Goal: Navigation & Orientation: Find specific page/section

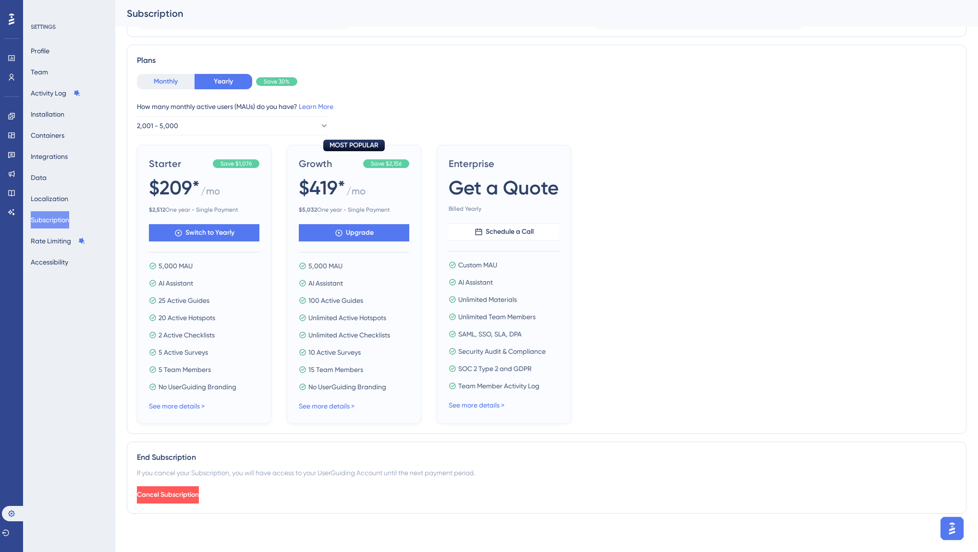
click at [176, 85] on button "Monthly" at bounding box center [166, 81] width 58 height 15
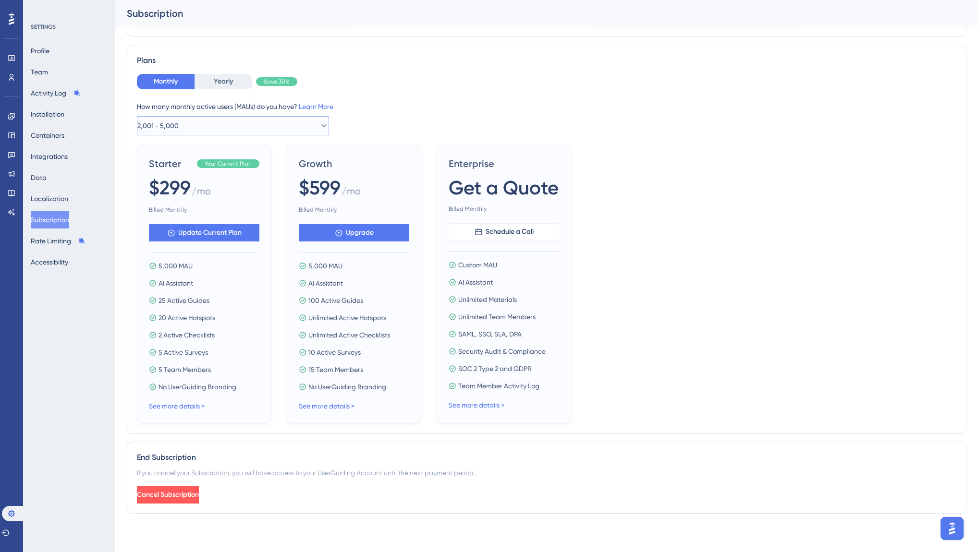
click at [171, 125] on span "2,001 - 5,000" at bounding box center [157, 126] width 41 height 12
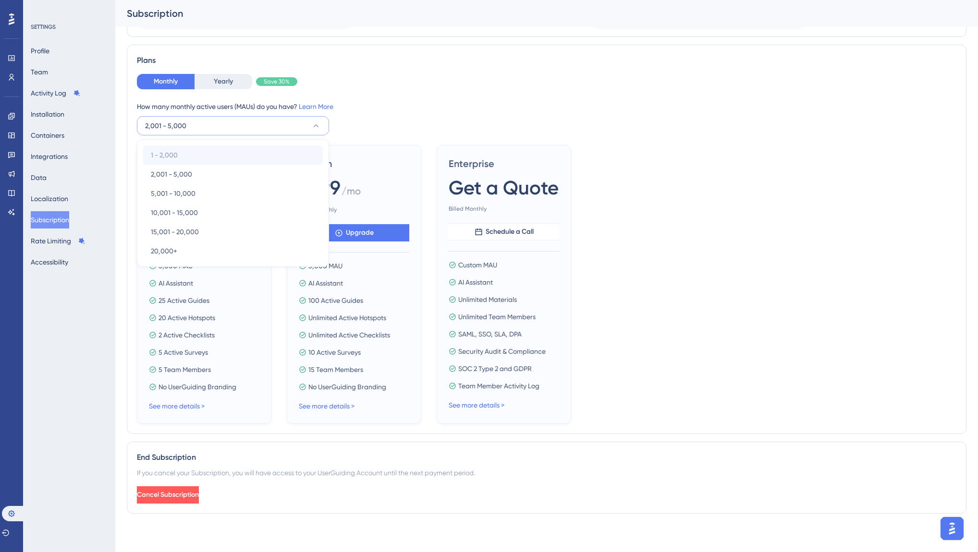
click at [274, 153] on div "1 - 2,000 1 - 2,000" at bounding box center [233, 155] width 164 height 19
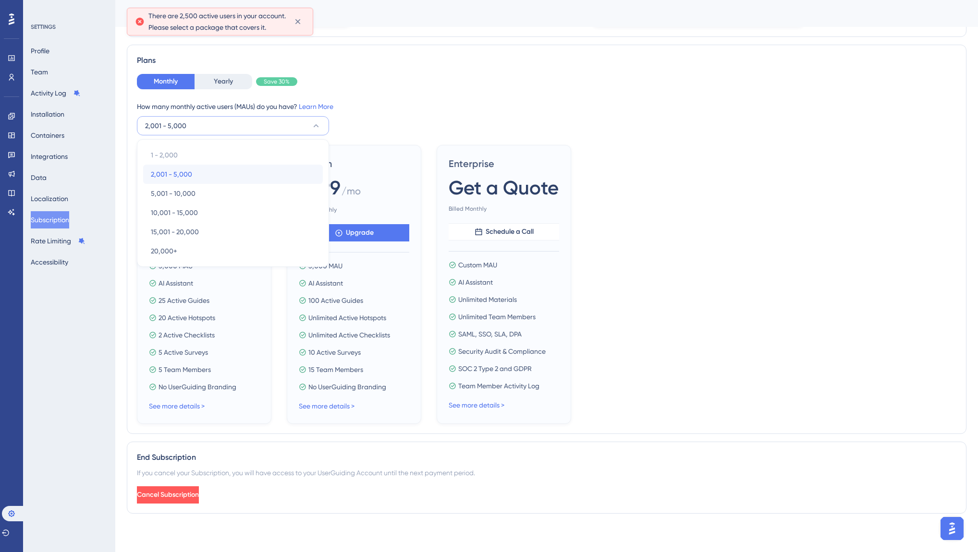
click at [269, 175] on div "2,001 - 5,000 2,001 - 5,000" at bounding box center [233, 174] width 164 height 19
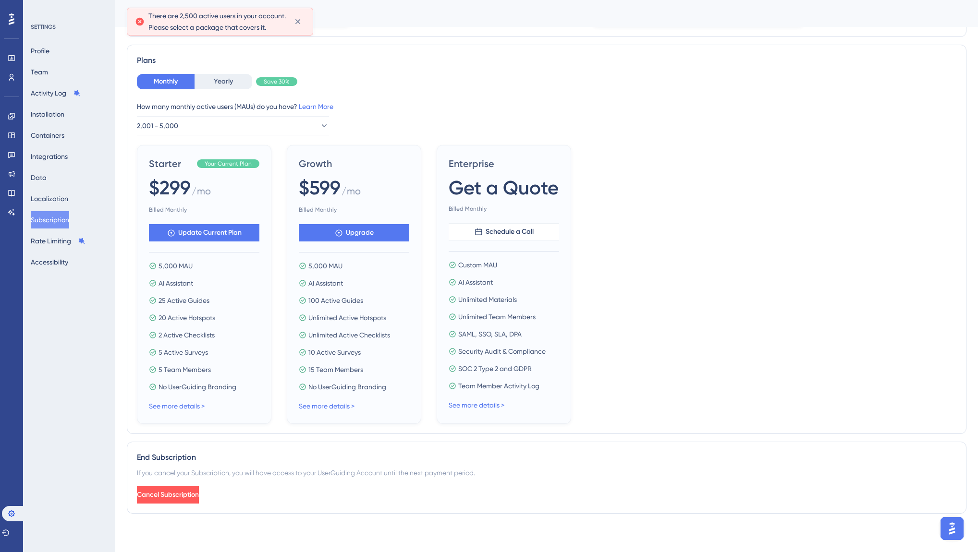
click at [256, 137] on div "Monthly Yearly Save 30% How many monthly active users ([PERSON_NAME]) do you ha…" at bounding box center [546, 249] width 819 height 350
click at [256, 132] on button "2,001 - 5,000" at bounding box center [233, 125] width 192 height 19
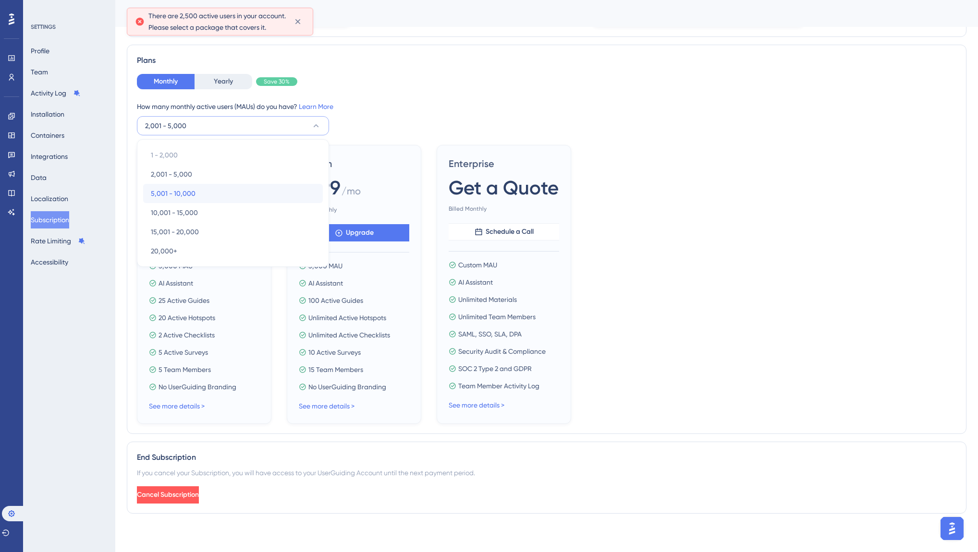
click at [239, 195] on div "5,001 - 10,000 5,001 - 10,000" at bounding box center [233, 193] width 164 height 19
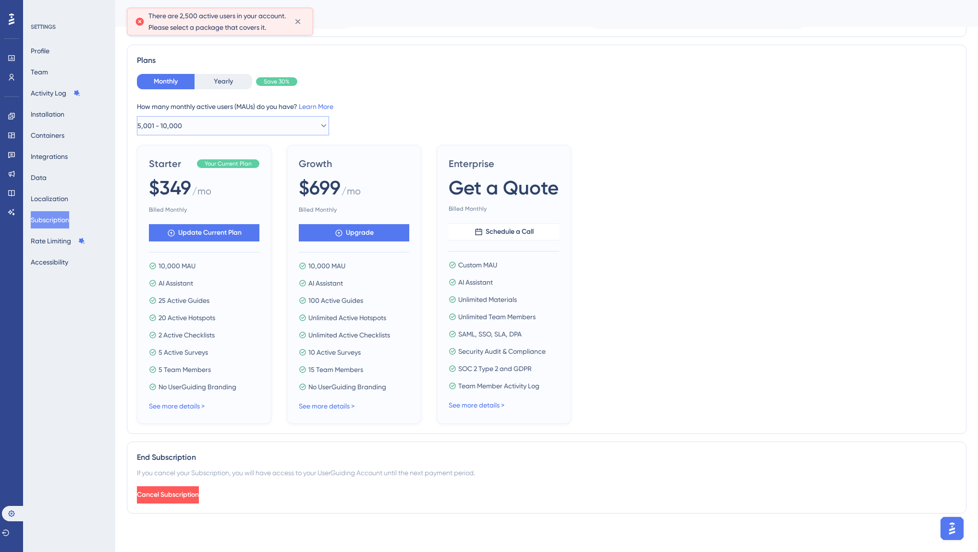
click at [215, 126] on button "5,001 - 10,000" at bounding box center [233, 125] width 192 height 19
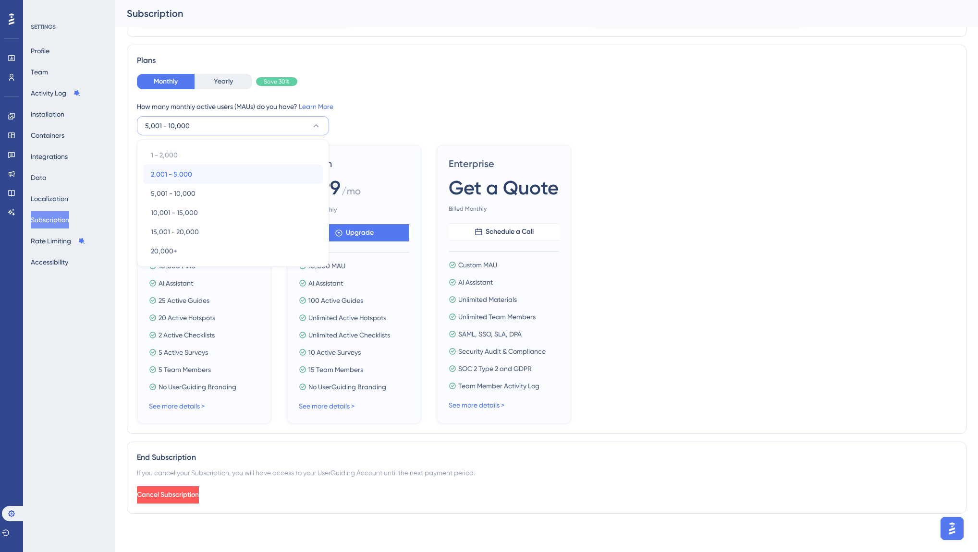
click at [208, 179] on div "2,001 - 5,000 2,001 - 5,000" at bounding box center [233, 174] width 164 height 19
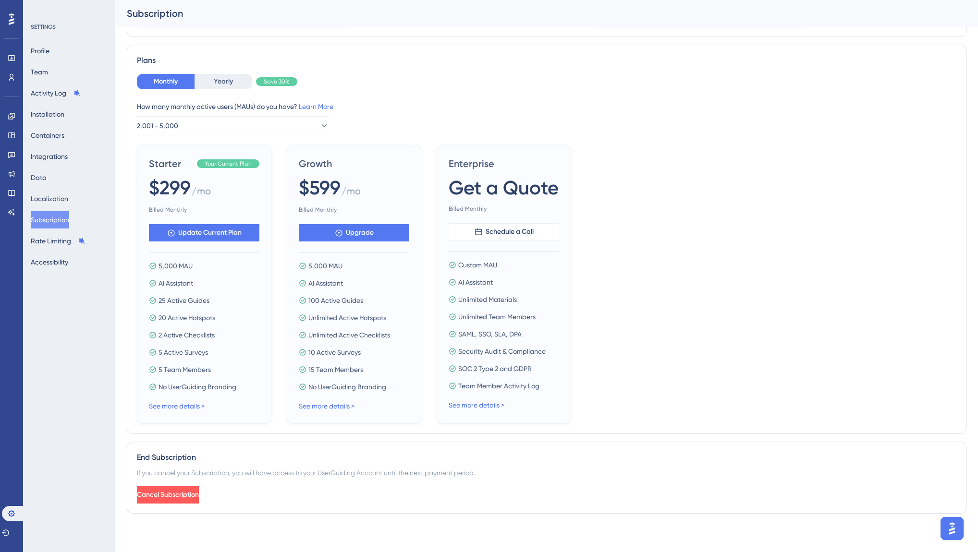
click at [367, 123] on div "How many monthly active users ([PERSON_NAME]) do you have? Learn More 2,001 - 5…" at bounding box center [546, 118] width 819 height 35
click at [37, 237] on button "Rate Limiting" at bounding box center [58, 240] width 55 height 17
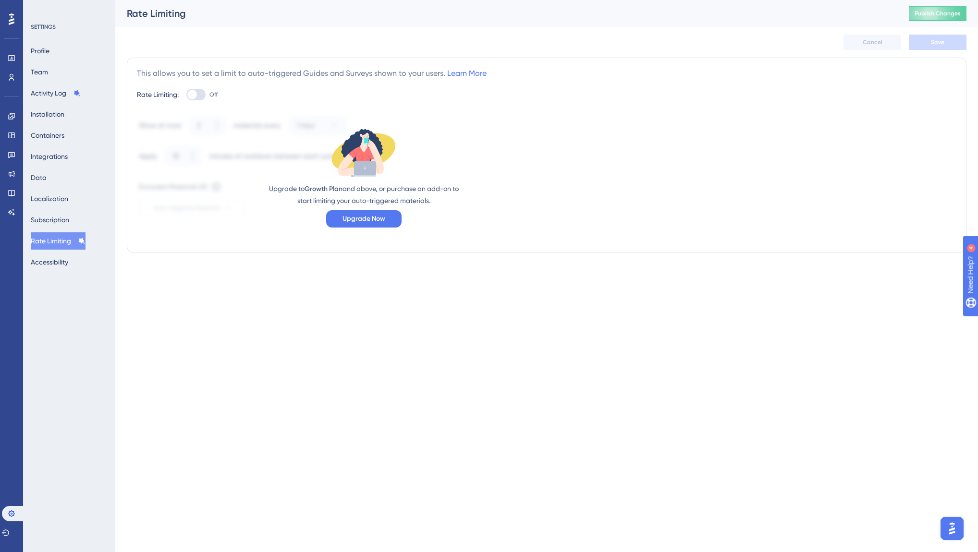
click at [84, 122] on div "Profile Team Activity Log Installation Containers Integrations Data Localizatio…" at bounding box center [70, 156] width 78 height 229
click at [61, 115] on button "Installation" at bounding box center [48, 114] width 34 height 17
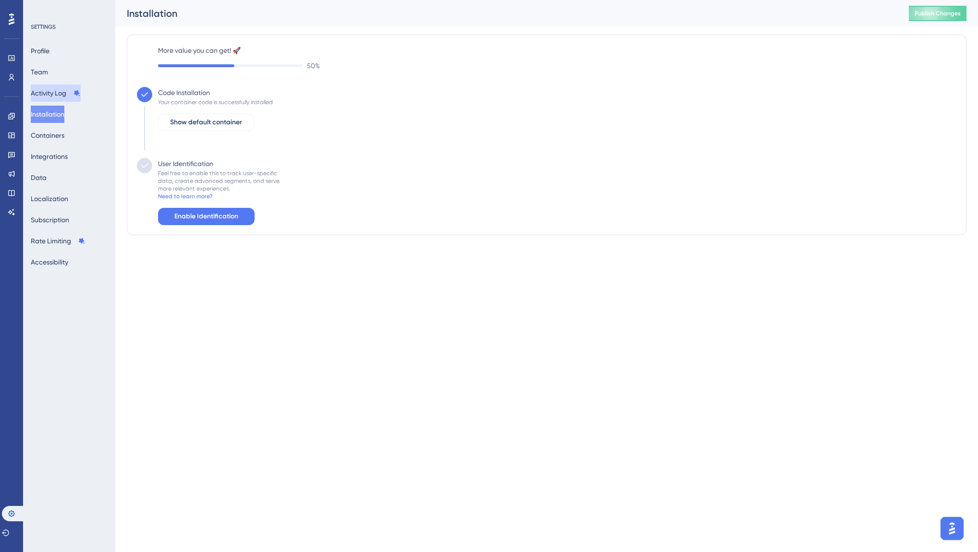
click at [60, 85] on button "Activity Log" at bounding box center [56, 93] width 50 height 17
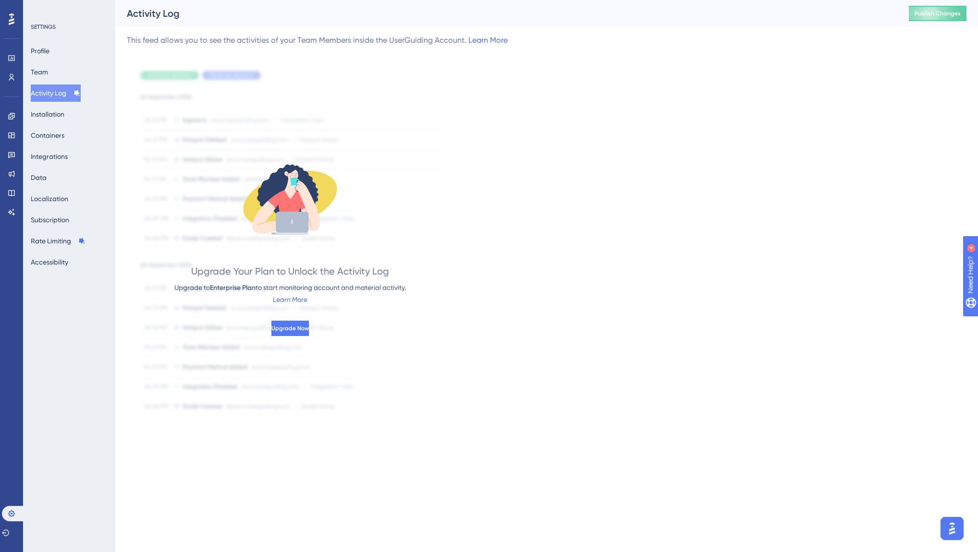
click at [56, 81] on div "Profile Team Activity Log Installation Containers Integrations Data Localizatio…" at bounding box center [70, 156] width 78 height 229
click at [48, 74] on button "Team" at bounding box center [39, 71] width 17 height 17
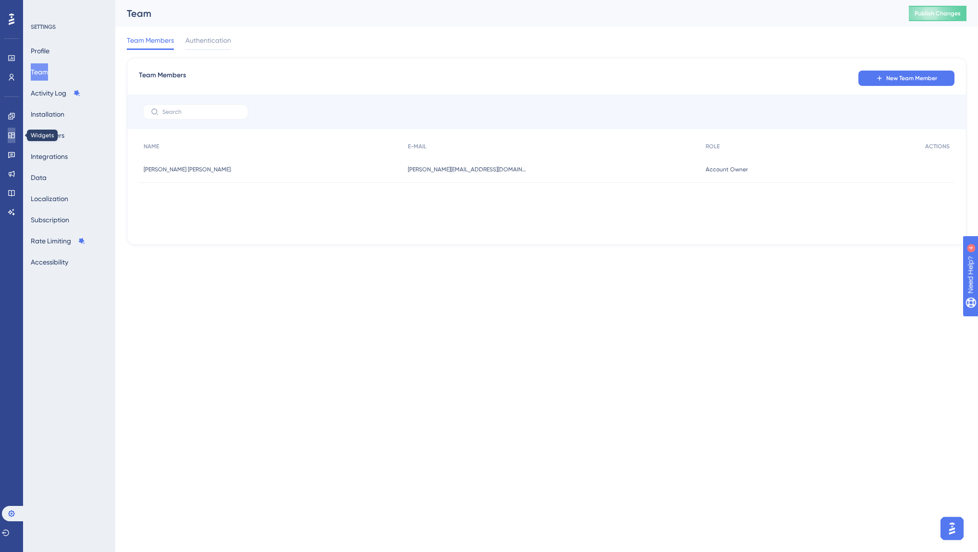
click at [14, 131] on link at bounding box center [12, 135] width 8 height 15
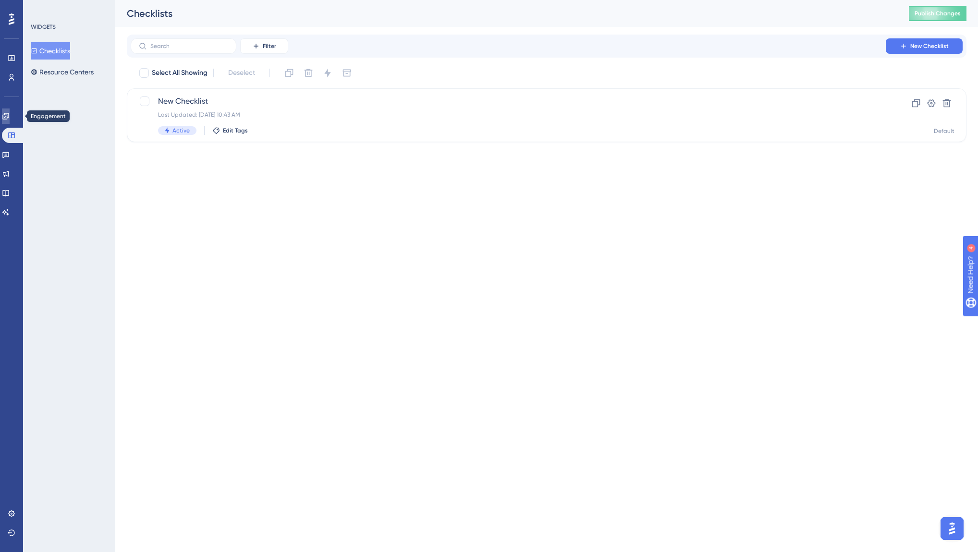
click at [6, 122] on link at bounding box center [6, 116] width 8 height 15
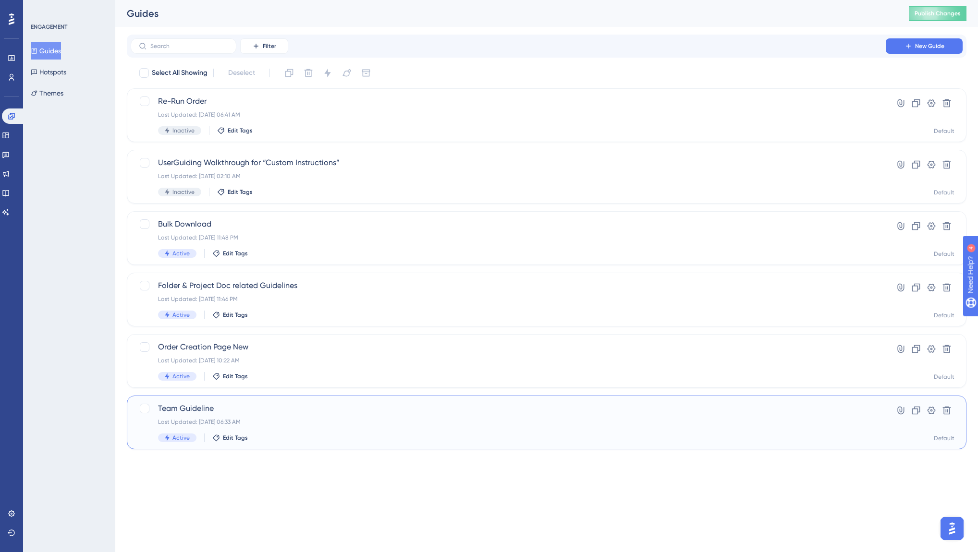
click at [458, 410] on span "Team Guideline" at bounding box center [508, 409] width 700 height 12
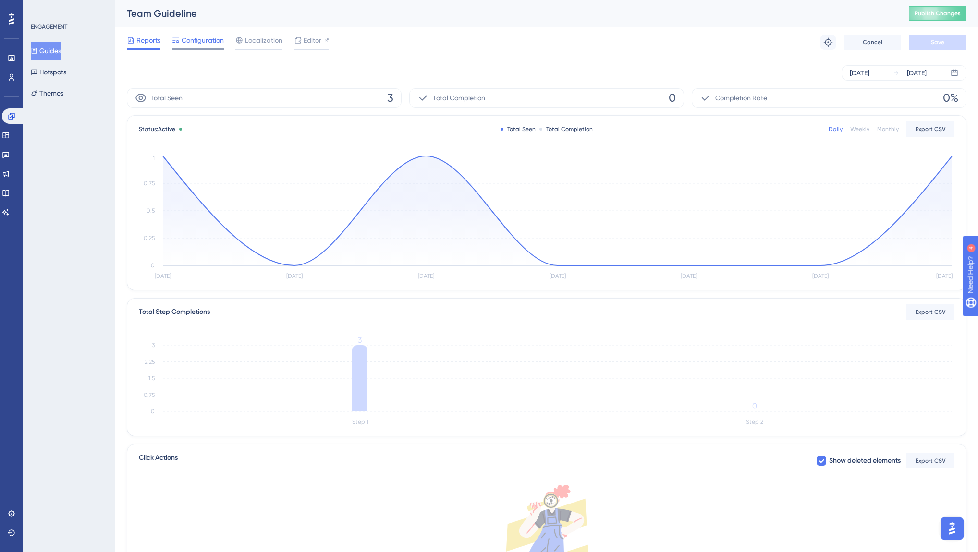
click at [206, 45] on span "Configuration" at bounding box center [203, 41] width 42 height 12
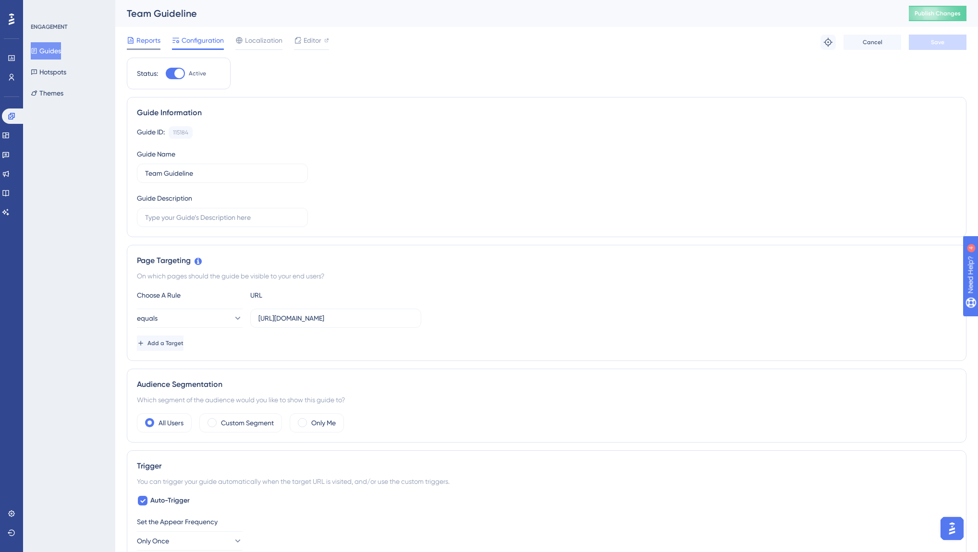
click at [146, 41] on span "Reports" at bounding box center [148, 41] width 24 height 12
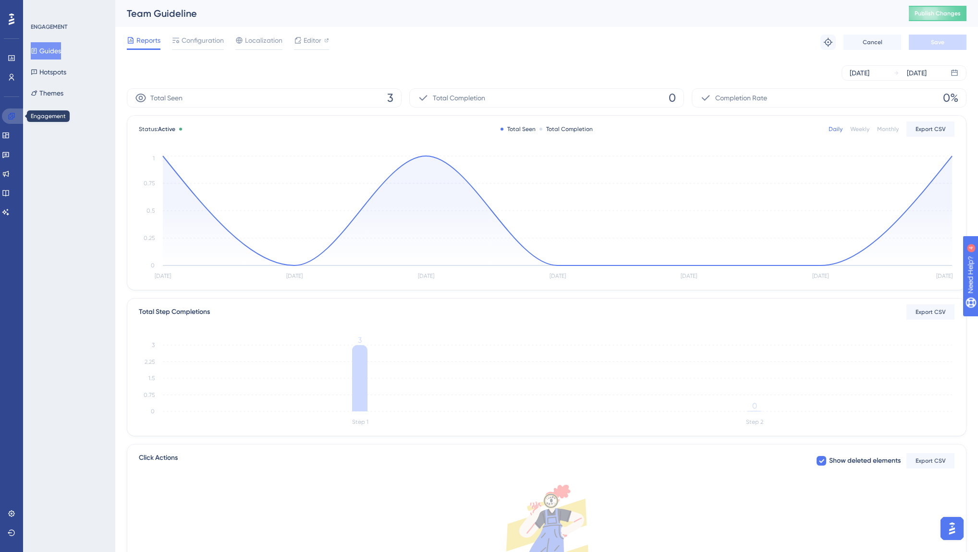
click at [15, 118] on icon at bounding box center [12, 116] width 8 height 8
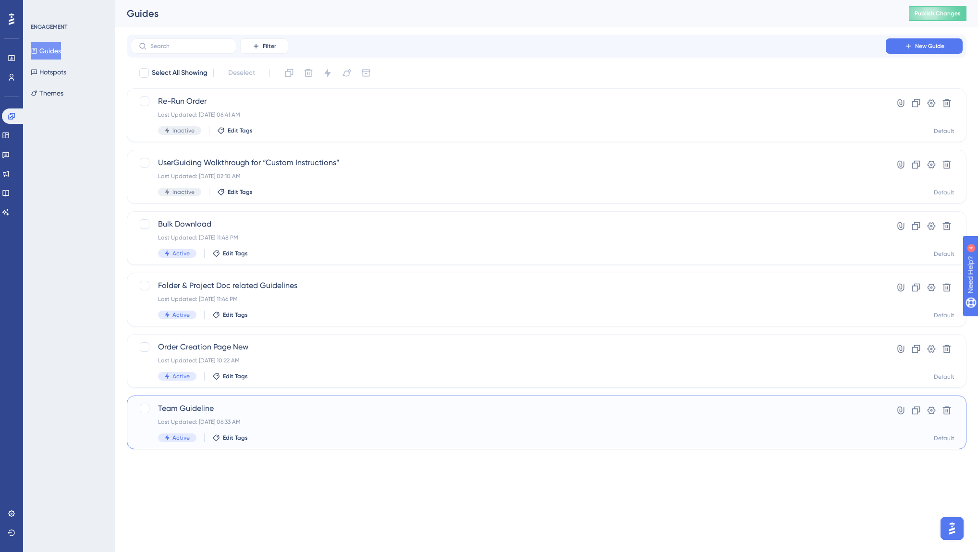
click at [278, 413] on span "Team Guideline" at bounding box center [508, 409] width 700 height 12
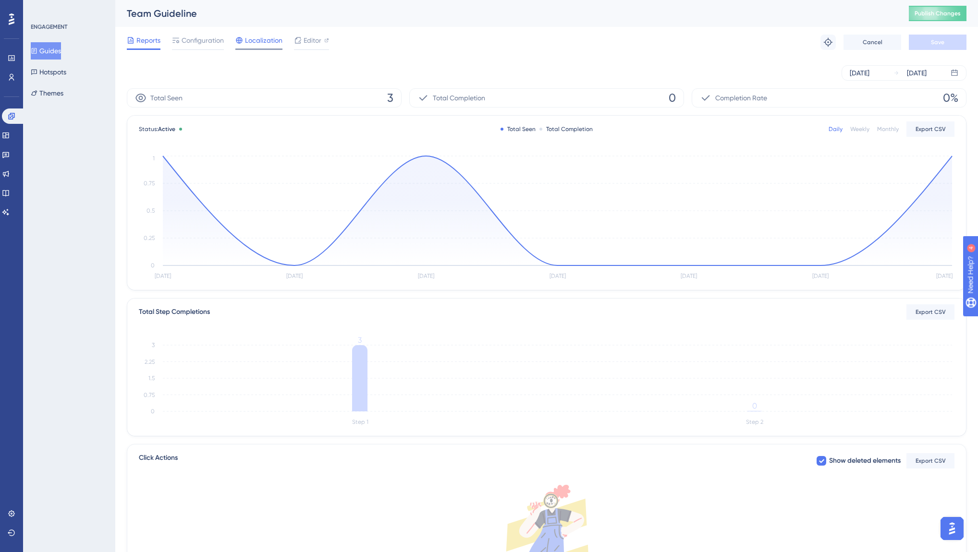
click at [262, 39] on span "Localization" at bounding box center [263, 41] width 37 height 12
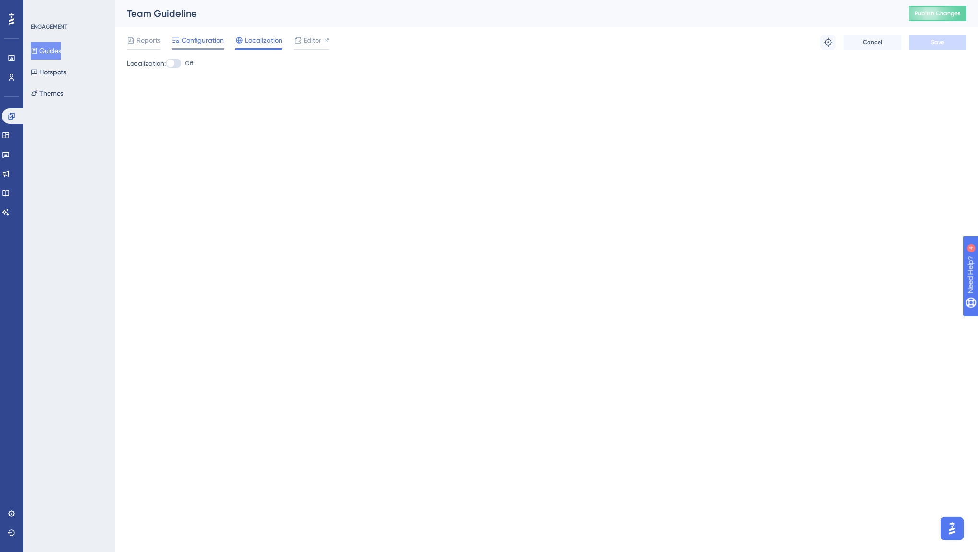
click at [183, 44] on span "Configuration" at bounding box center [203, 41] width 42 height 12
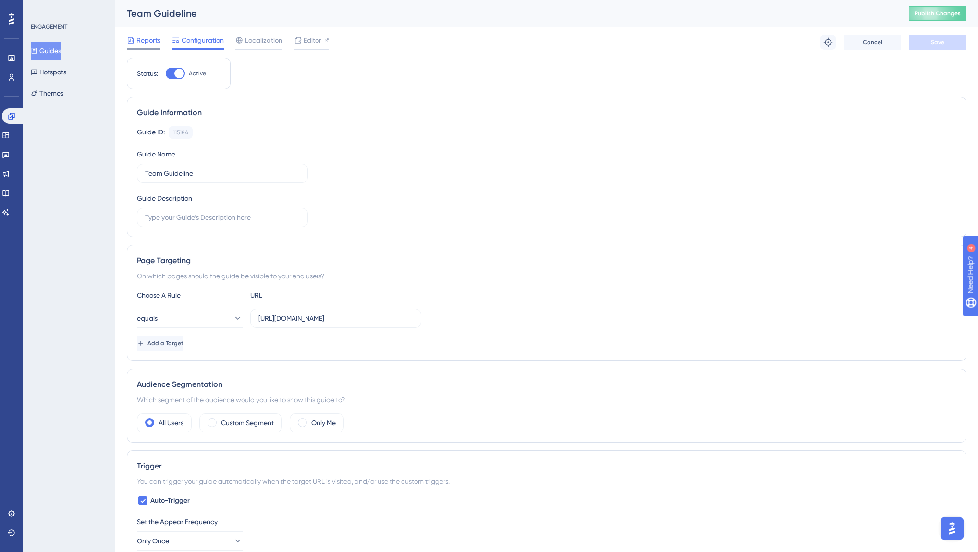
click at [139, 42] on span "Reports" at bounding box center [148, 41] width 24 height 12
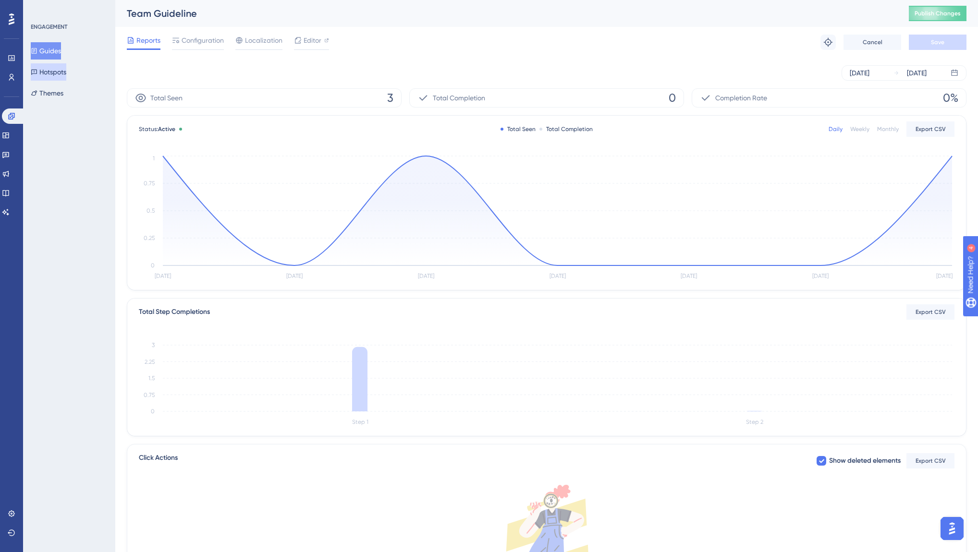
click at [55, 75] on button "Hotspots" at bounding box center [49, 71] width 36 height 17
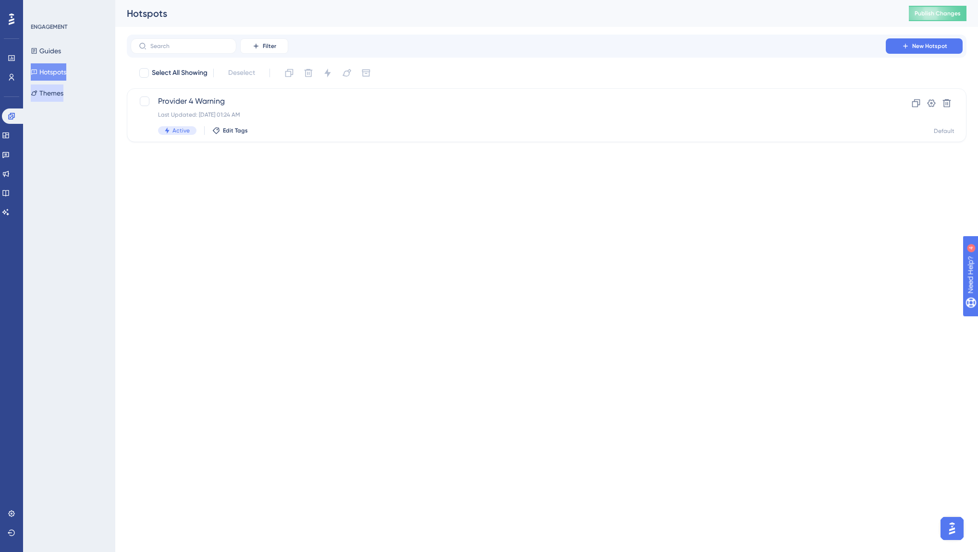
click at [63, 95] on button "Themes" at bounding box center [47, 93] width 33 height 17
click at [64, 71] on button "Hotspots" at bounding box center [49, 71] width 36 height 17
click at [257, 107] on div "Provider 4 Warning Last Updated: [DATE] 01:24 AM Active Edit Tags" at bounding box center [508, 115] width 700 height 39
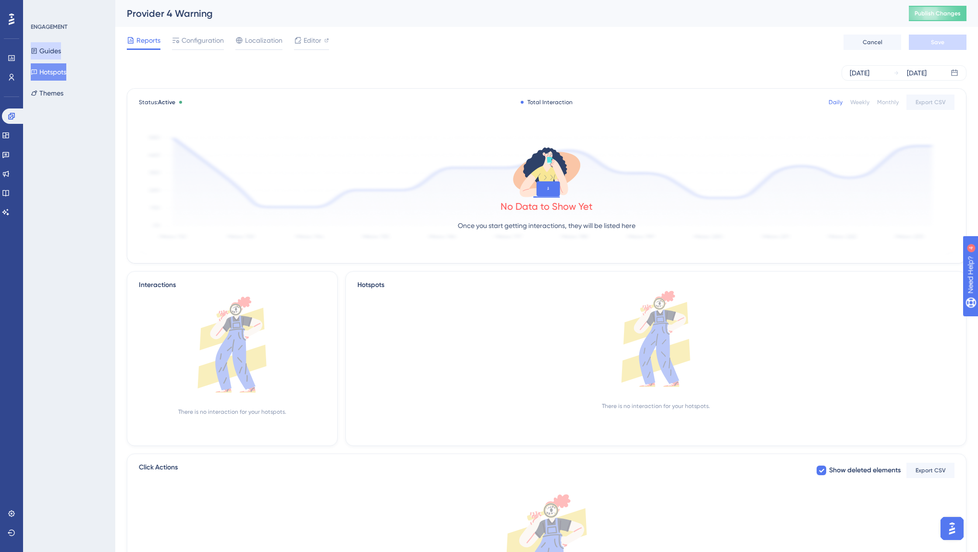
click at [59, 51] on button "Guides" at bounding box center [46, 50] width 30 height 17
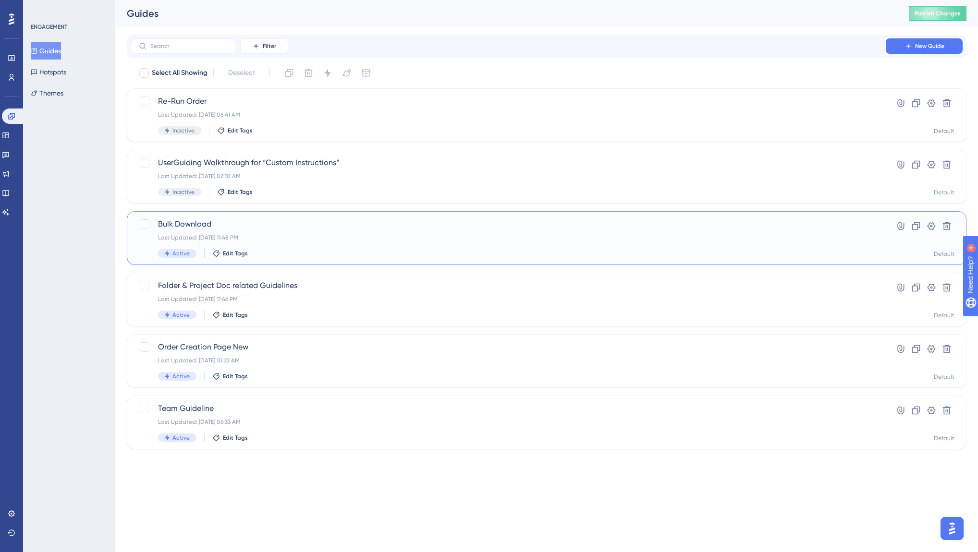
click at [197, 234] on div "Last Updated: [DATE] 11:48 PM" at bounding box center [508, 238] width 700 height 8
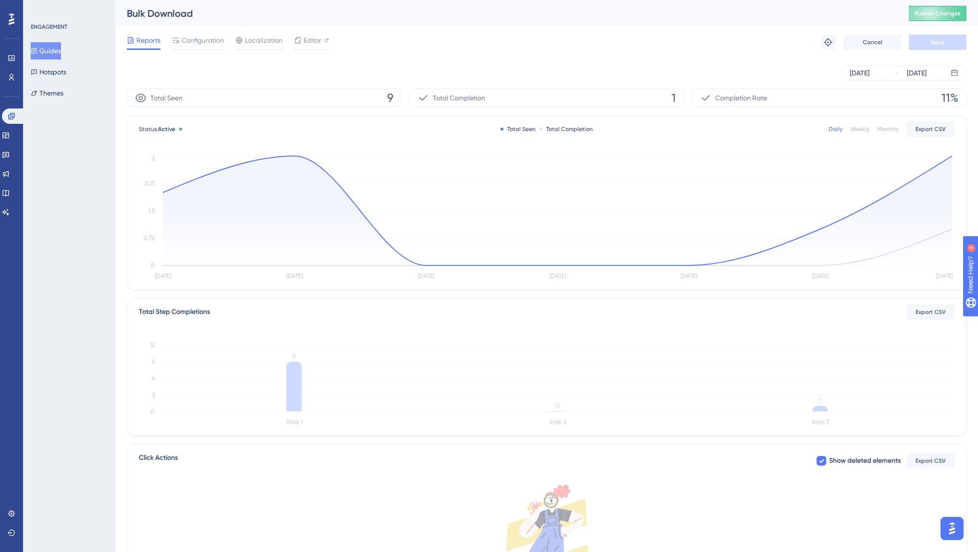
click at [46, 56] on button "Guides" at bounding box center [46, 50] width 30 height 17
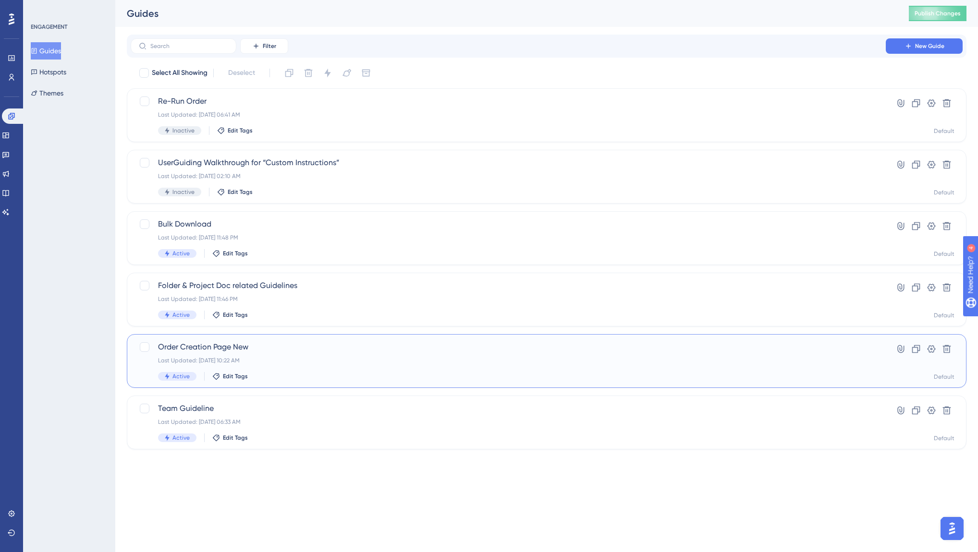
click at [284, 359] on div "Last Updated: [DATE] 10:22 AM" at bounding box center [508, 361] width 700 height 8
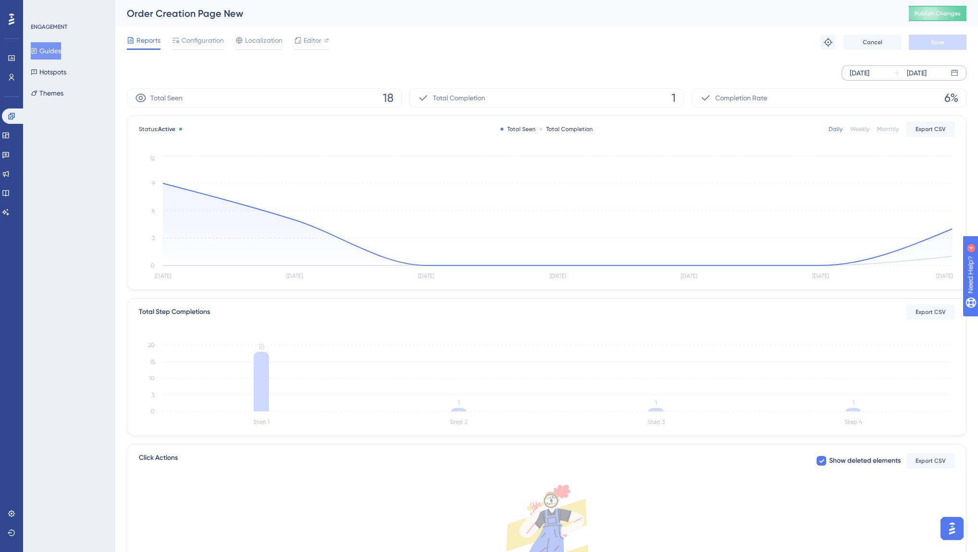
click at [869, 68] on div "[DATE]" at bounding box center [860, 73] width 20 height 12
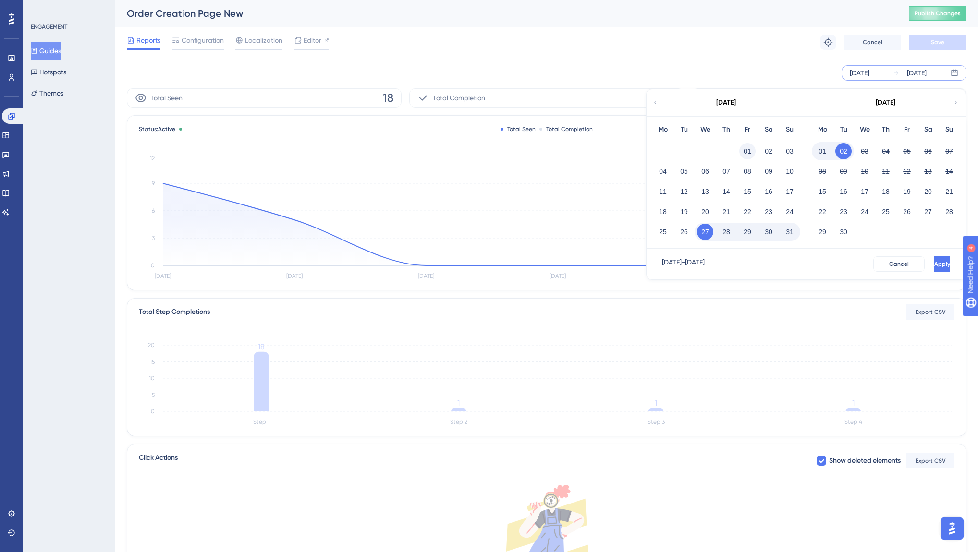
click at [744, 153] on button "01" at bounding box center [747, 151] width 16 height 16
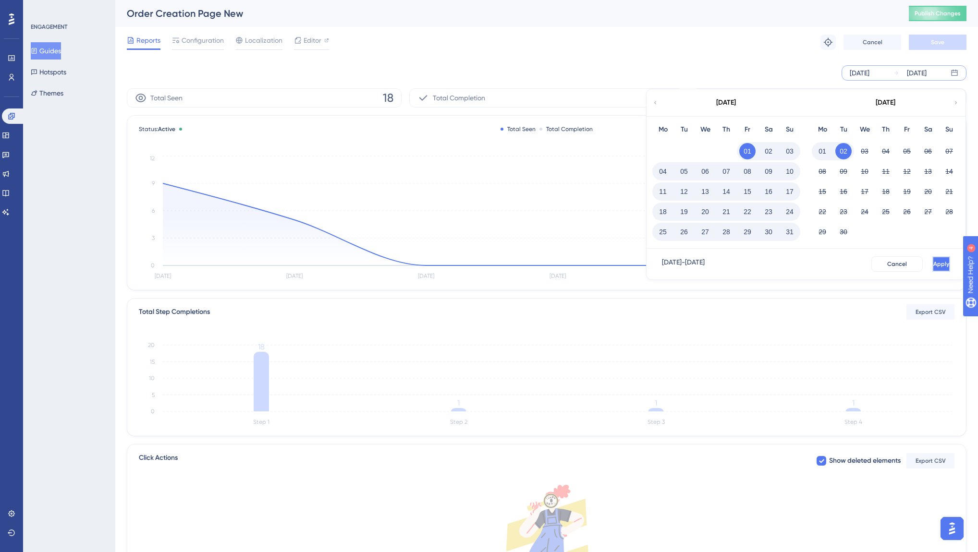
click at [932, 265] on button "Apply" at bounding box center [941, 263] width 18 height 15
